Goal: Check status: Check status

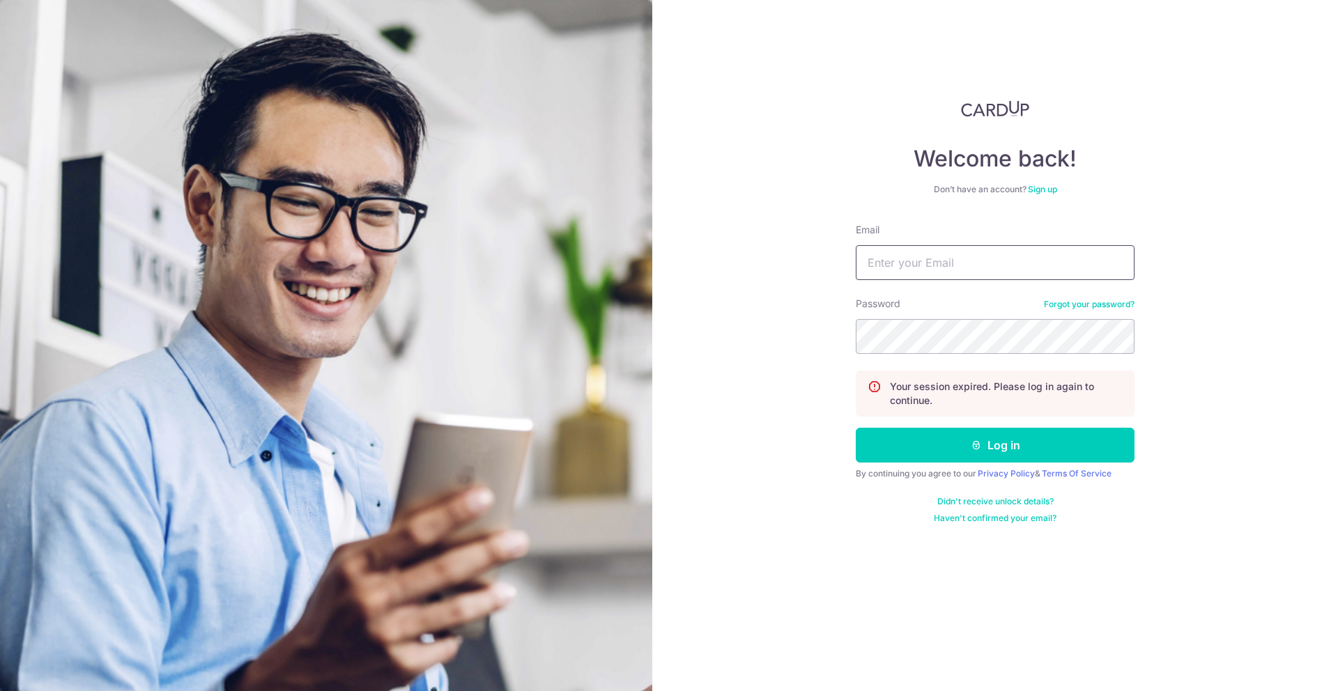
click at [906, 258] on input "Email" at bounding box center [995, 262] width 279 height 35
click at [933, 256] on input "Email" at bounding box center [995, 262] width 279 height 35
type input "[PERSON_NAME][EMAIL_ADDRESS][DOMAIN_NAME]"
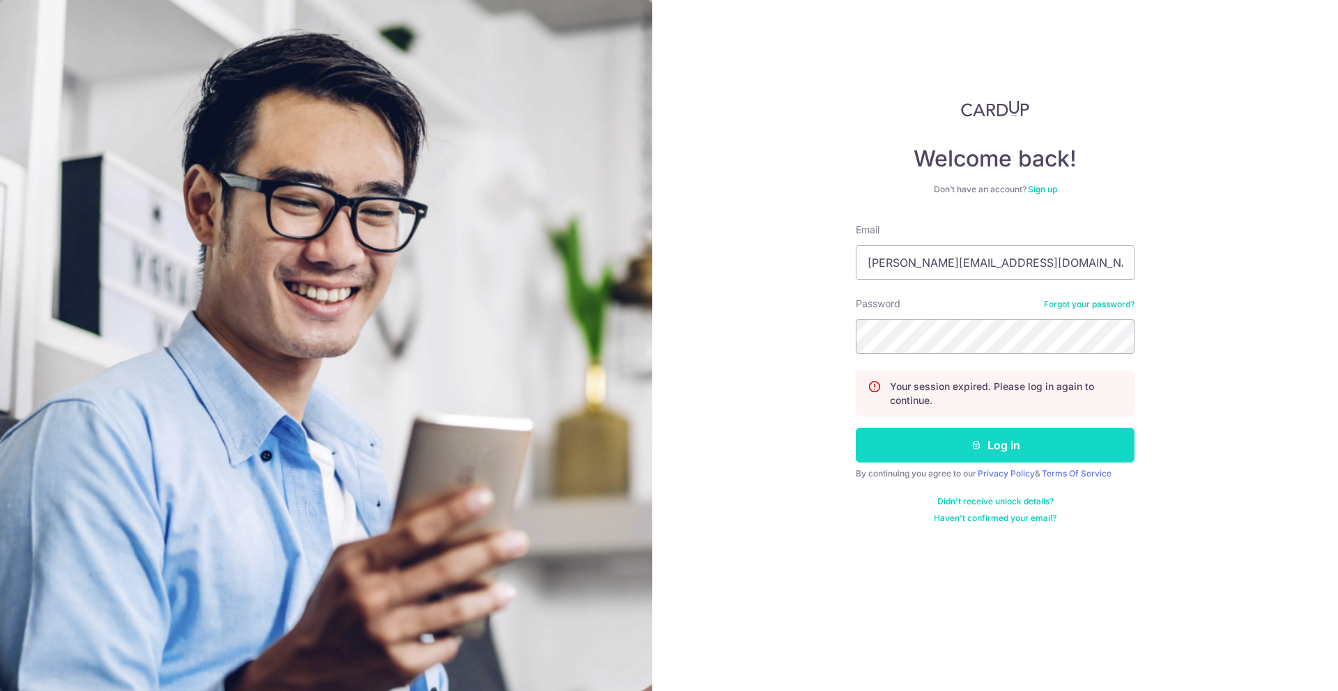
click at [1049, 443] on button "Log in" at bounding box center [995, 445] width 279 height 35
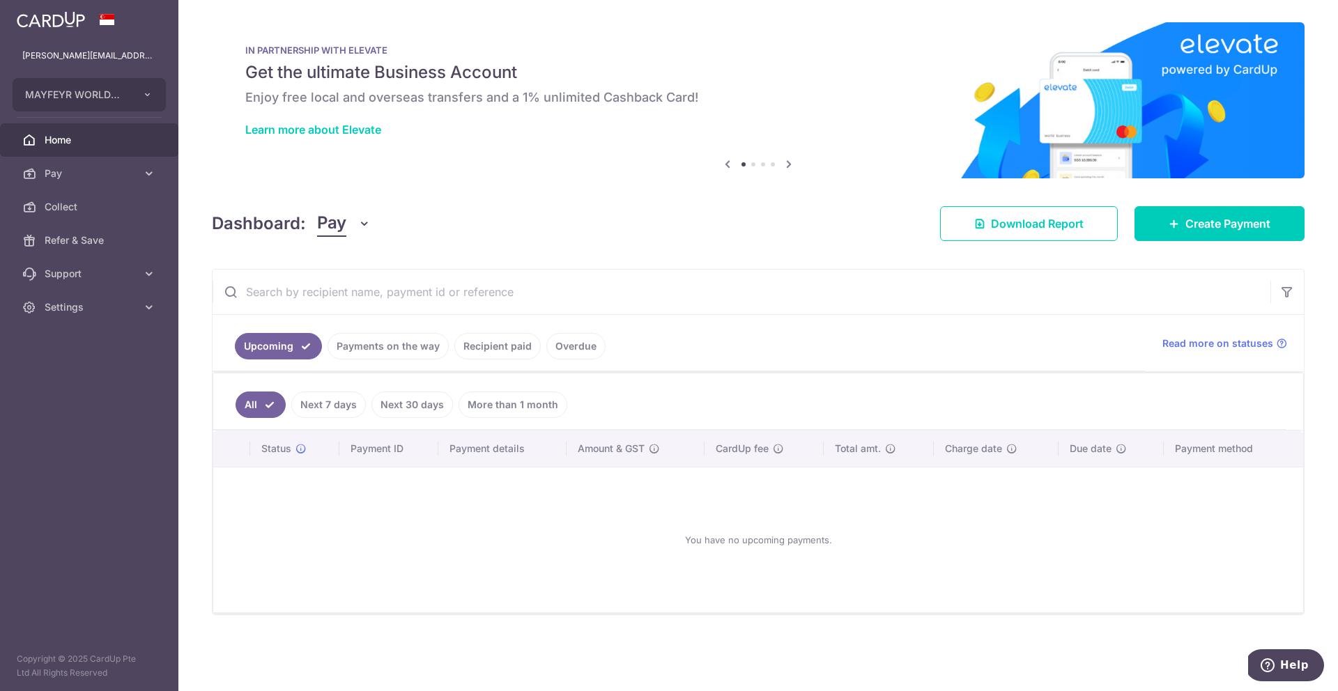
click at [480, 344] on link "Recipient paid" at bounding box center [497, 346] width 86 height 26
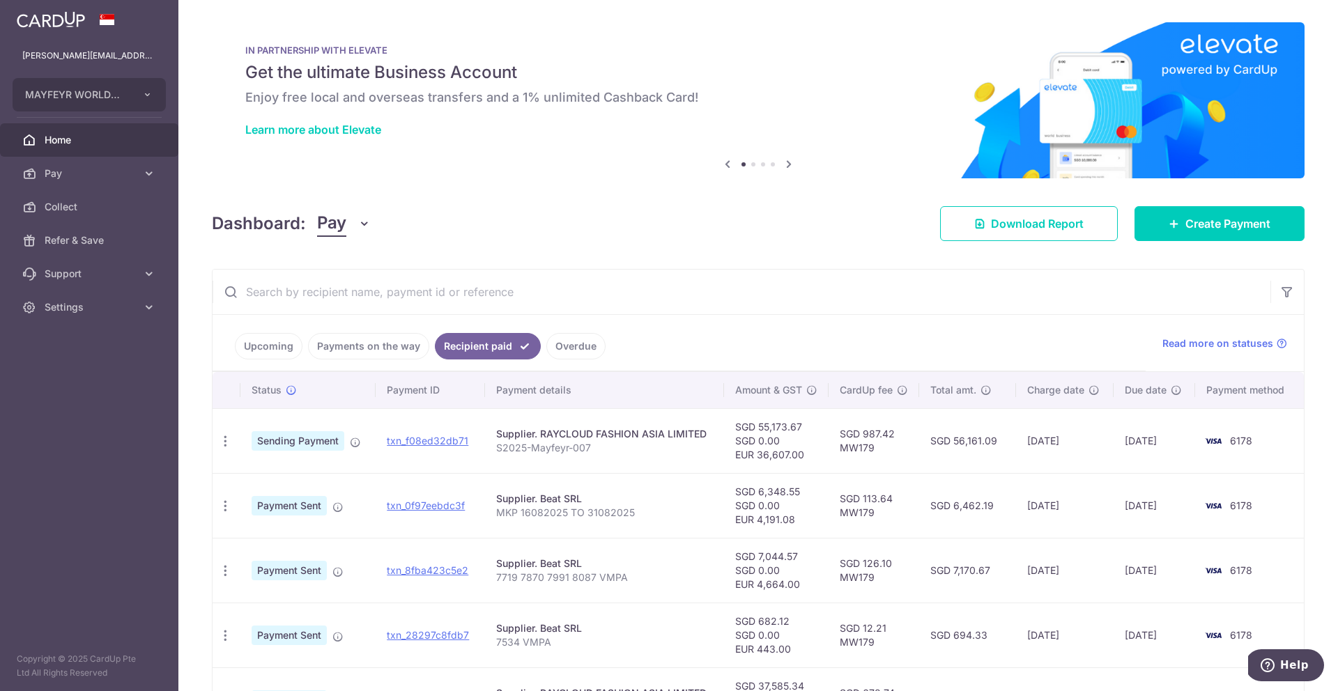
click at [53, 146] on span "Home" at bounding box center [91, 140] width 92 height 14
